Goal: Transaction & Acquisition: Purchase product/service

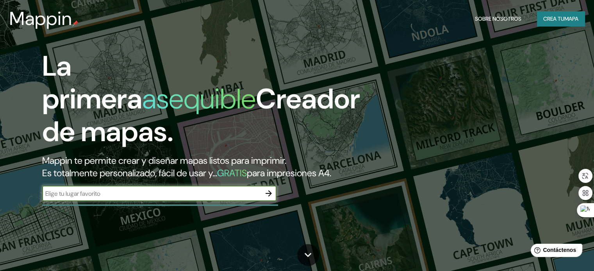
click at [141, 198] on input "text" at bounding box center [151, 193] width 219 height 9
type input "jerico [GEOGRAPHIC_DATA]"
click at [268, 198] on icon "button" at bounding box center [268, 193] width 9 height 9
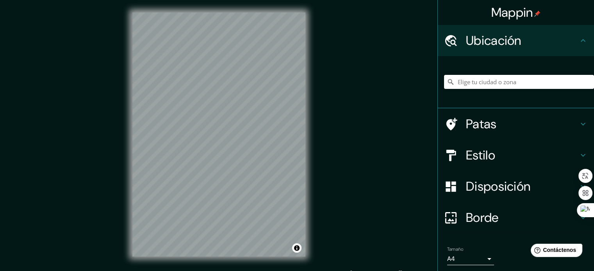
click at [511, 81] on input "Elige tu ciudad o zona" at bounding box center [519, 82] width 150 height 14
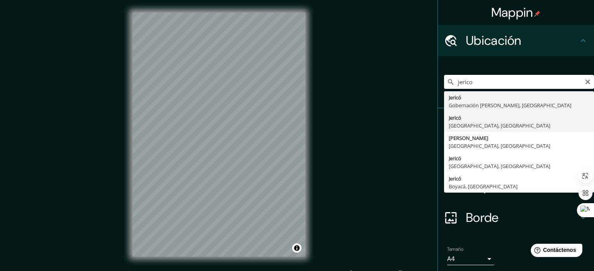
type input "Jericó, [GEOGRAPHIC_DATA], [GEOGRAPHIC_DATA]"
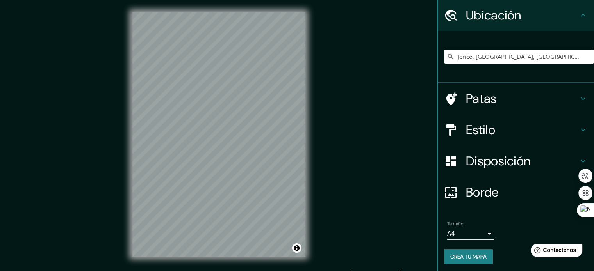
scroll to position [27, 0]
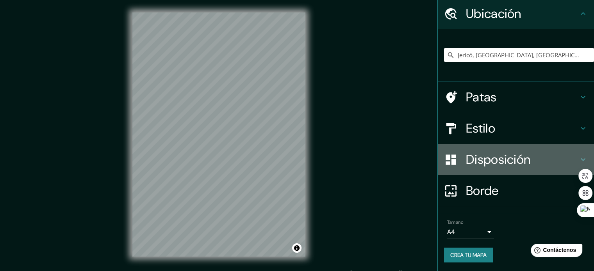
click at [484, 164] on font "Disposición" at bounding box center [498, 160] width 64 height 16
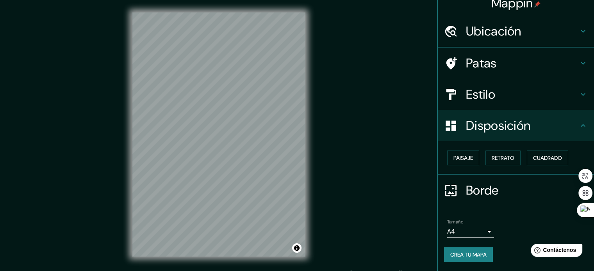
scroll to position [9, 0]
click at [492, 160] on font "Retrato" at bounding box center [503, 158] width 23 height 7
click at [459, 162] on font "Paisaje" at bounding box center [464, 158] width 20 height 10
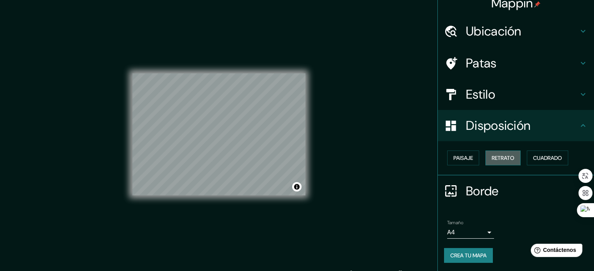
click at [486, 159] on button "Retrato" at bounding box center [503, 158] width 35 height 15
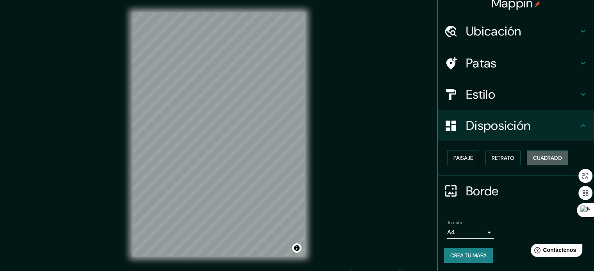
click at [545, 156] on font "Cuadrado" at bounding box center [547, 158] width 29 height 7
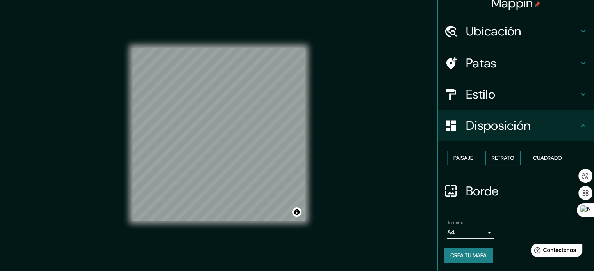
click at [498, 160] on font "Retrato" at bounding box center [503, 158] width 23 height 7
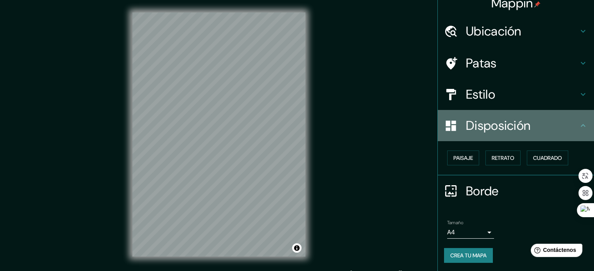
click at [495, 120] on font "Disposición" at bounding box center [498, 126] width 64 height 16
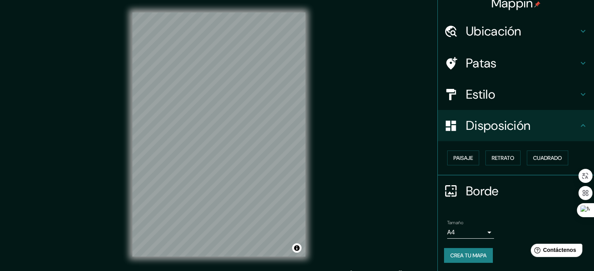
click at [497, 89] on h4 "Estilo" at bounding box center [522, 95] width 112 height 16
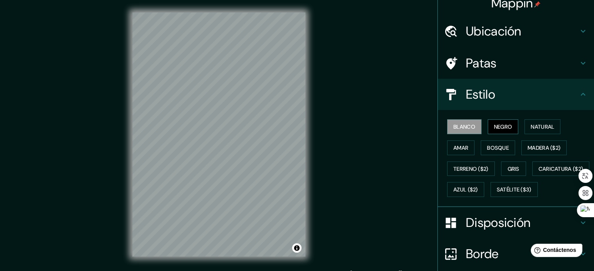
drag, startPoint x: 497, startPoint y: 115, endPoint x: 496, endPoint y: 123, distance: 8.2
click at [497, 118] on div "Blanco Negro Natural Amar Bosque Madera ($2) Terreno ($2) Gris Caricatura ($2) …" at bounding box center [516, 158] width 156 height 97
click at [534, 131] on font "Natural" at bounding box center [542, 127] width 23 height 10
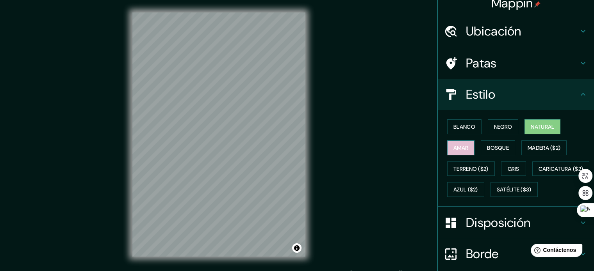
click at [460, 145] on font "Amar" at bounding box center [461, 148] width 15 height 7
click at [487, 147] on font "Bosque" at bounding box center [498, 148] width 22 height 7
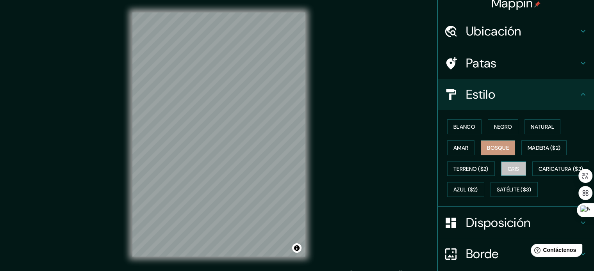
click at [502, 164] on button "Gris" at bounding box center [513, 169] width 25 height 15
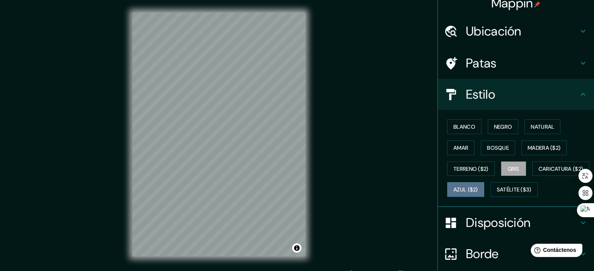
click at [478, 192] on font "Azul ($2)" at bounding box center [466, 190] width 25 height 7
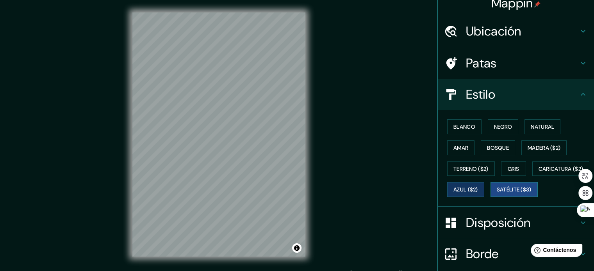
click at [497, 194] on font "Satélite ($3)" at bounding box center [514, 190] width 35 height 7
click at [457, 131] on font "Blanco" at bounding box center [465, 127] width 22 height 10
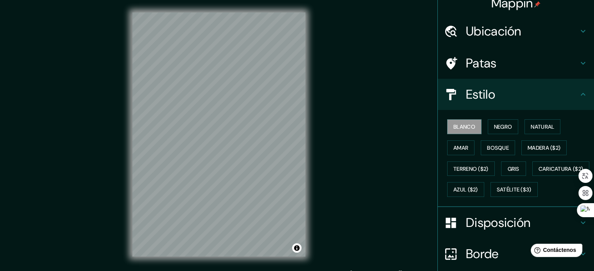
click at [481, 87] on font "Estilo" at bounding box center [480, 94] width 29 height 16
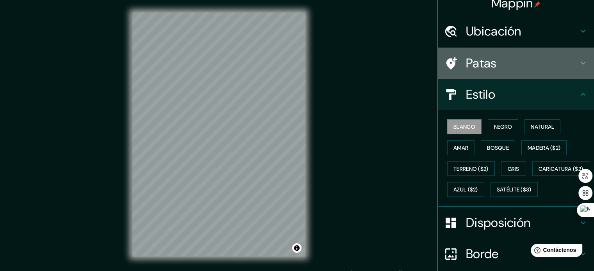
click at [488, 60] on font "Patas" at bounding box center [481, 63] width 31 height 16
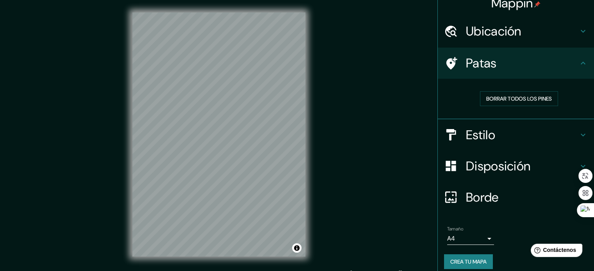
click at [488, 59] on font "Patas" at bounding box center [481, 63] width 31 height 16
click at [489, 34] on font "Ubicación" at bounding box center [493, 31] width 55 height 16
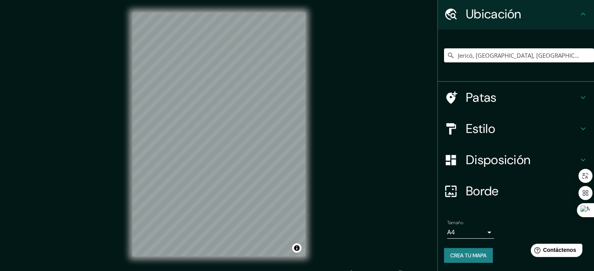
scroll to position [27, 0]
click at [473, 230] on body "Mappin Ubicación Jericó, [GEOGRAPHIC_DATA], [GEOGRAPHIC_DATA] Patas Estilo Disp…" at bounding box center [297, 135] width 594 height 271
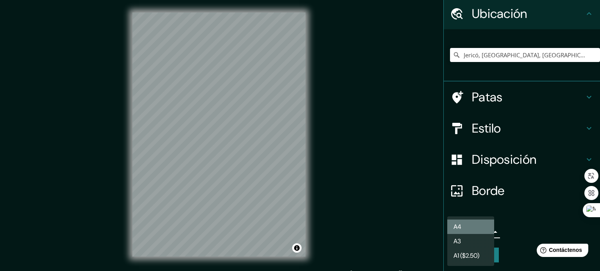
click at [473, 225] on li "A4" at bounding box center [470, 227] width 47 height 14
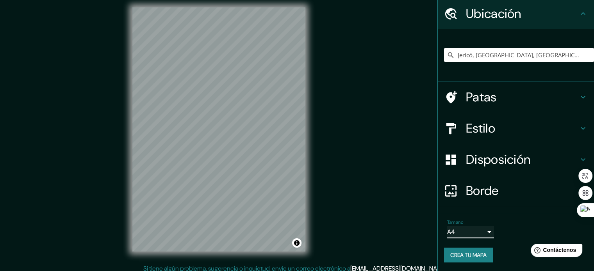
scroll to position [10, 0]
